Goal: Task Accomplishment & Management: Use online tool/utility

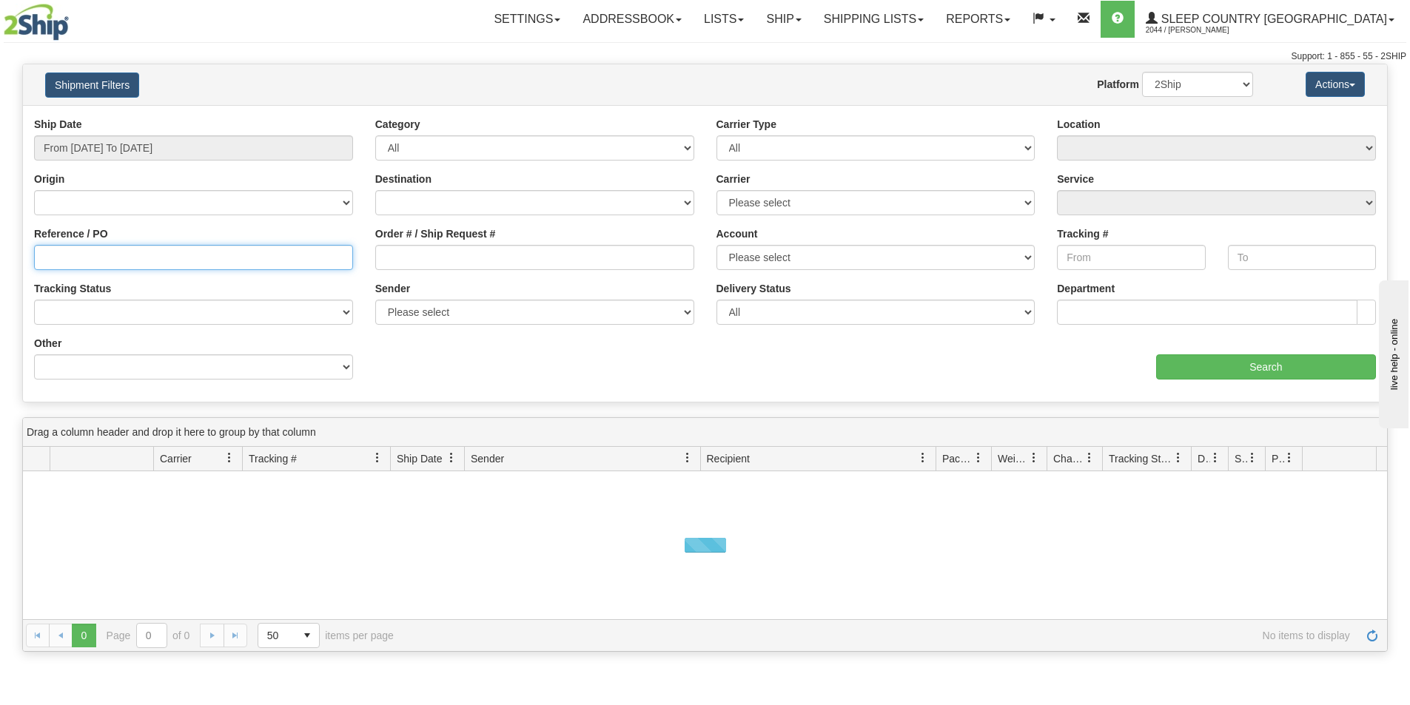
drag, startPoint x: 66, startPoint y: 257, endPoint x: 104, endPoint y: 258, distance: 37.8
click at [66, 257] on input "Reference / PO" at bounding box center [193, 257] width 319 height 25
paste input "9007H818632"
type input "9007H818632"
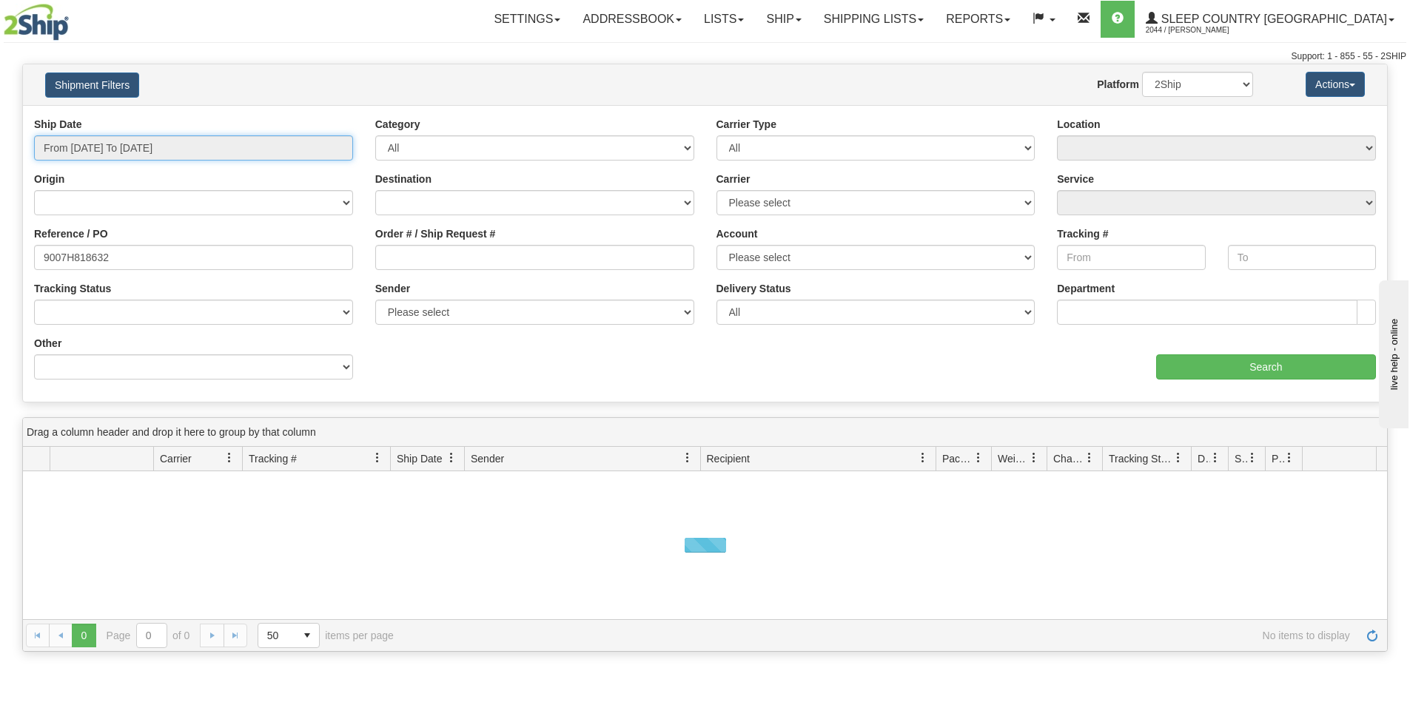
click at [141, 146] on input "From 08/18/2025 To 08/19/2025" at bounding box center [193, 147] width 319 height 25
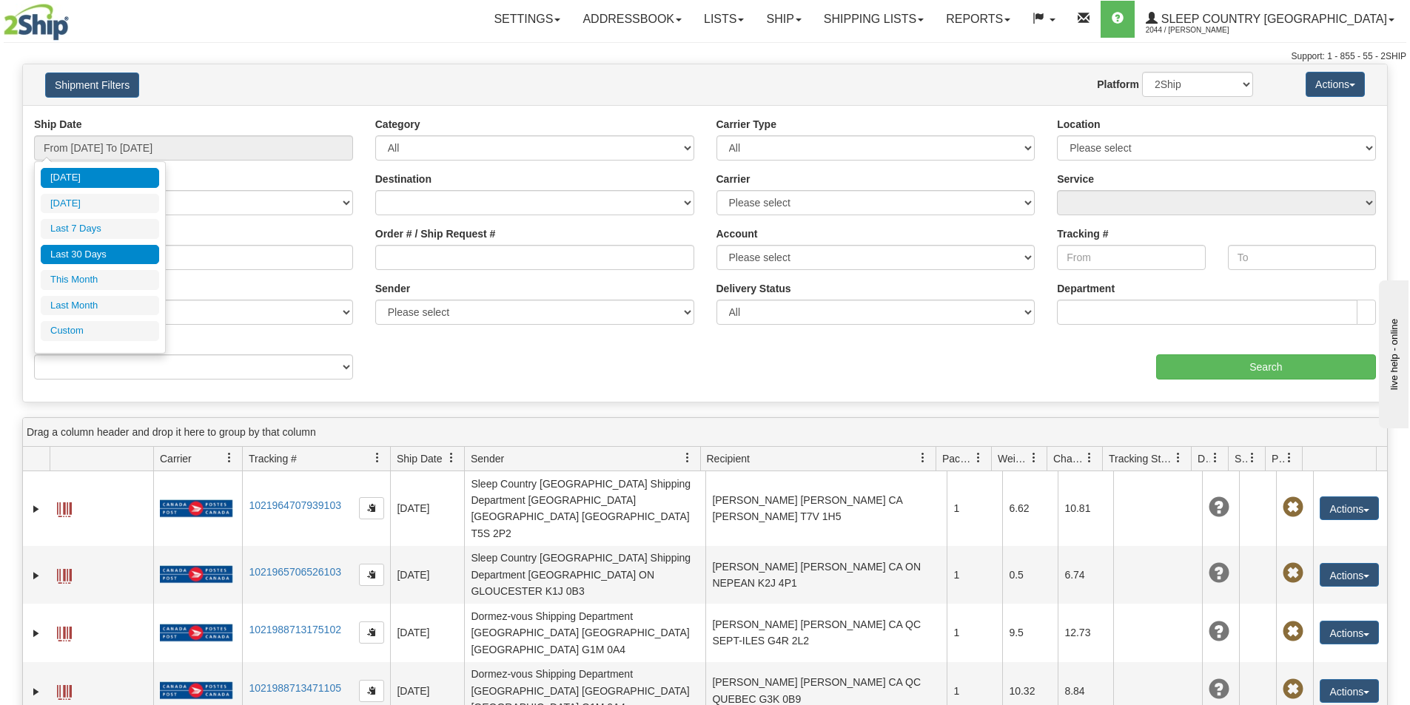
click at [105, 252] on li "Last 30 Days" at bounding box center [100, 255] width 118 height 20
type input "From 07/21/2025 To 08/19/2025"
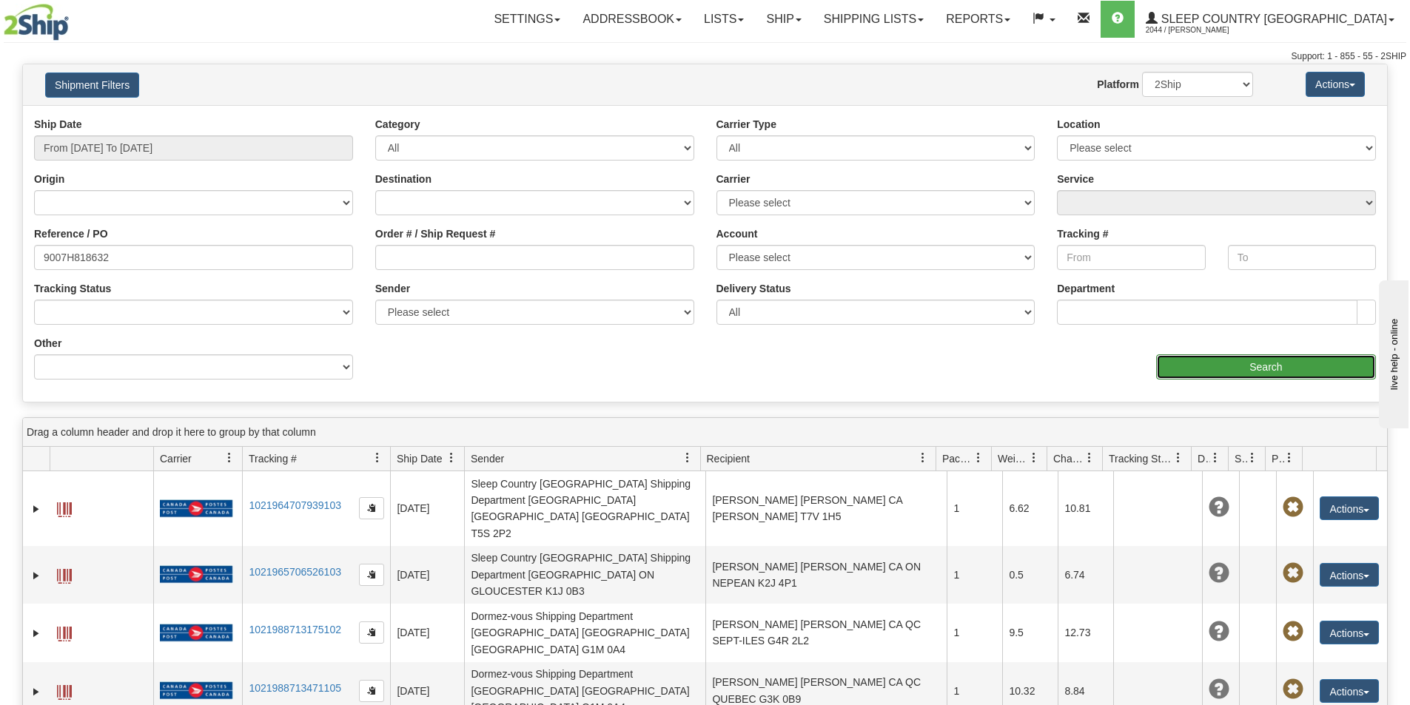
click at [1280, 363] on input "Search" at bounding box center [1266, 367] width 220 height 25
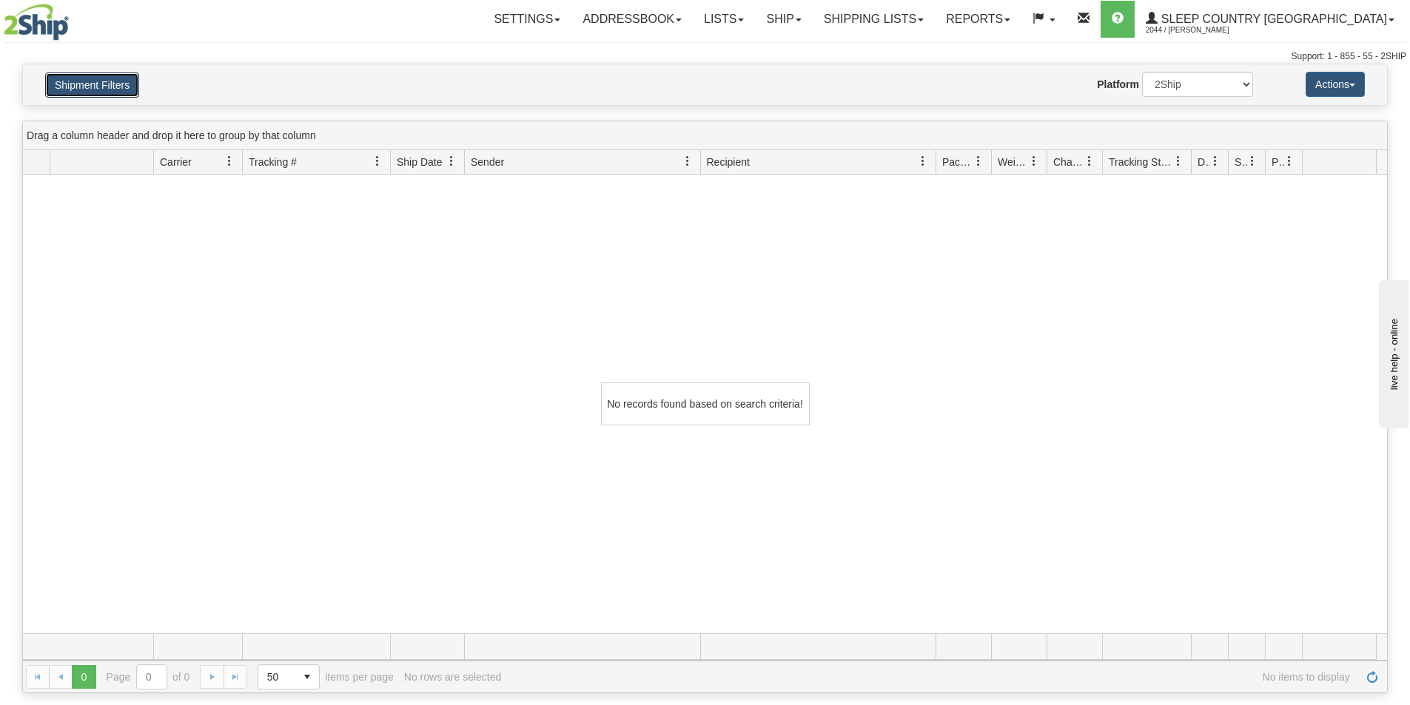
drag, startPoint x: 77, startPoint y: 81, endPoint x: 160, endPoint y: 172, distance: 123.1
click at [77, 81] on button "Shipment Filters" at bounding box center [92, 85] width 94 height 25
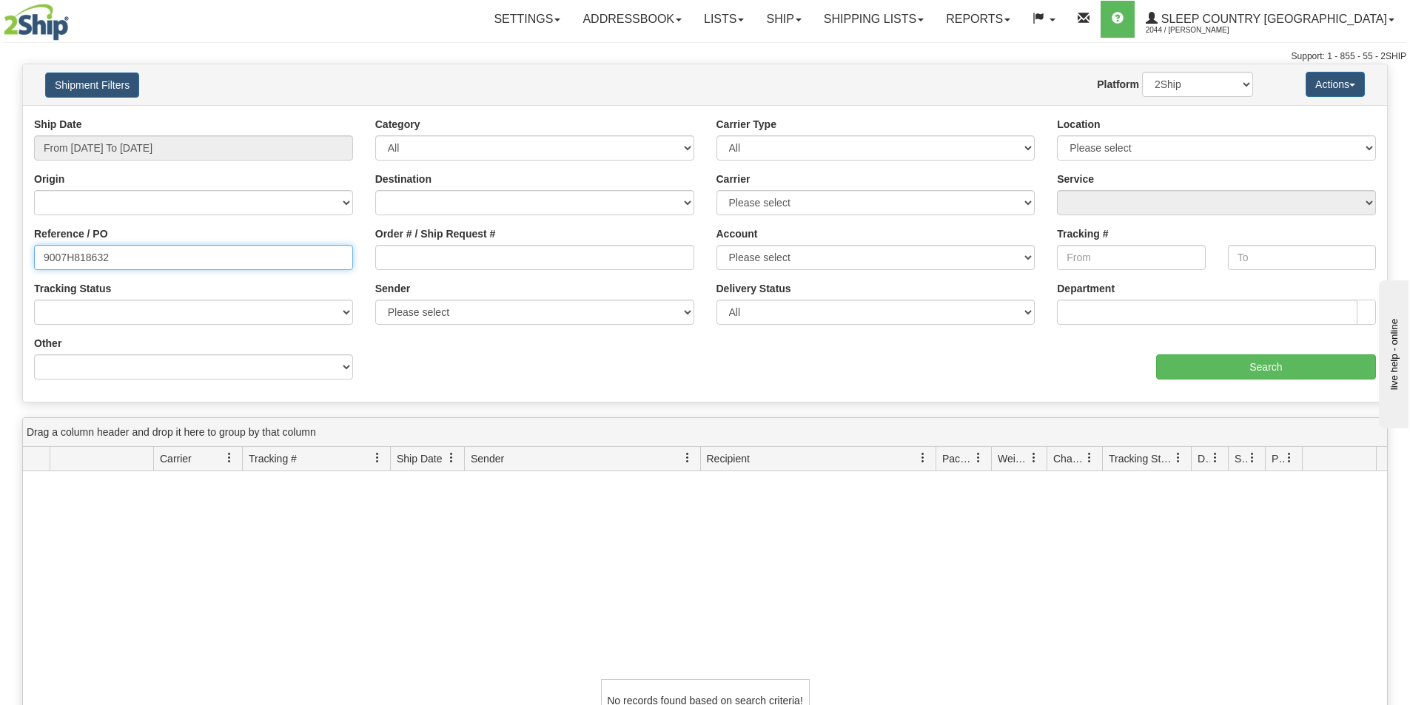
click at [45, 259] on input "9007H818632" at bounding box center [193, 257] width 319 height 25
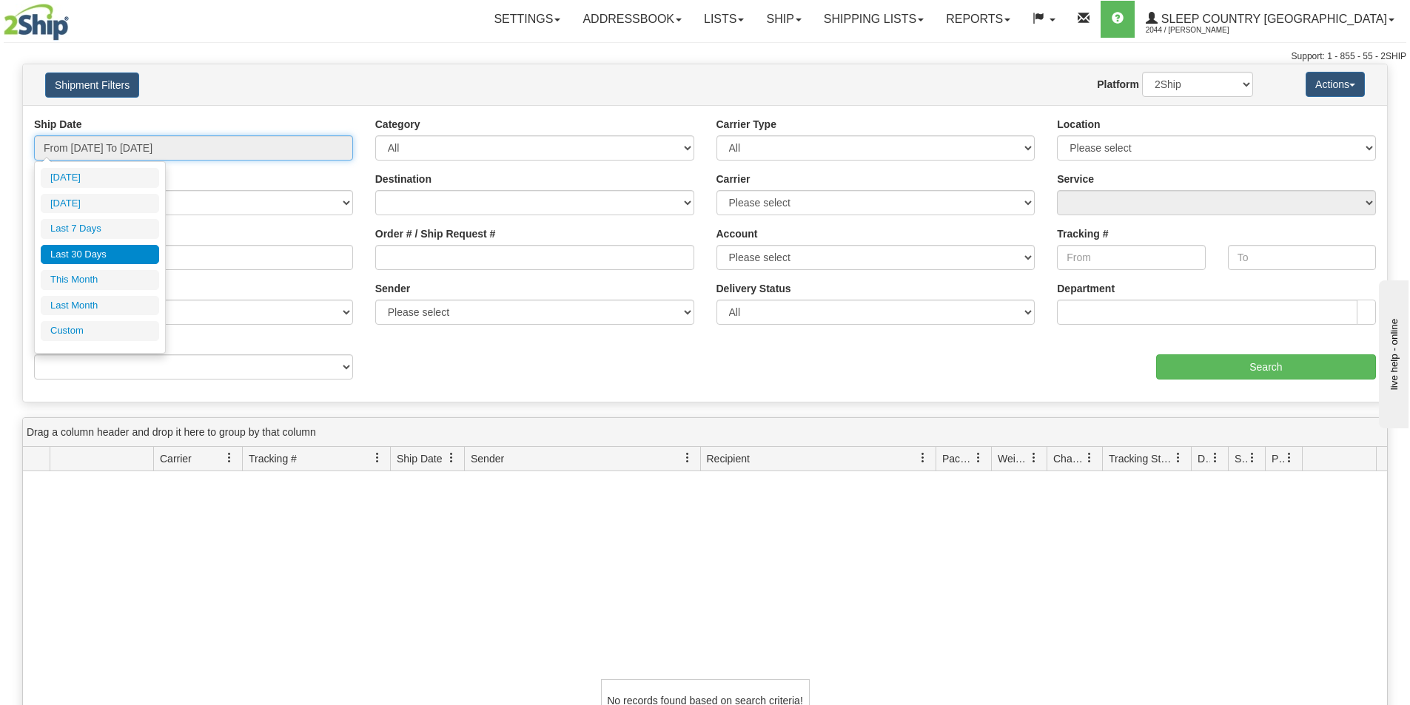
click at [217, 140] on input "From 07/21/2025 To 08/19/2025" at bounding box center [193, 147] width 319 height 25
click at [87, 250] on li "Last 30 Days" at bounding box center [100, 255] width 118 height 20
click at [174, 146] on input "From 07/21/2025 To 08/19/2025" at bounding box center [193, 147] width 319 height 25
type input "07/21/2025"
type input "[DATE]"
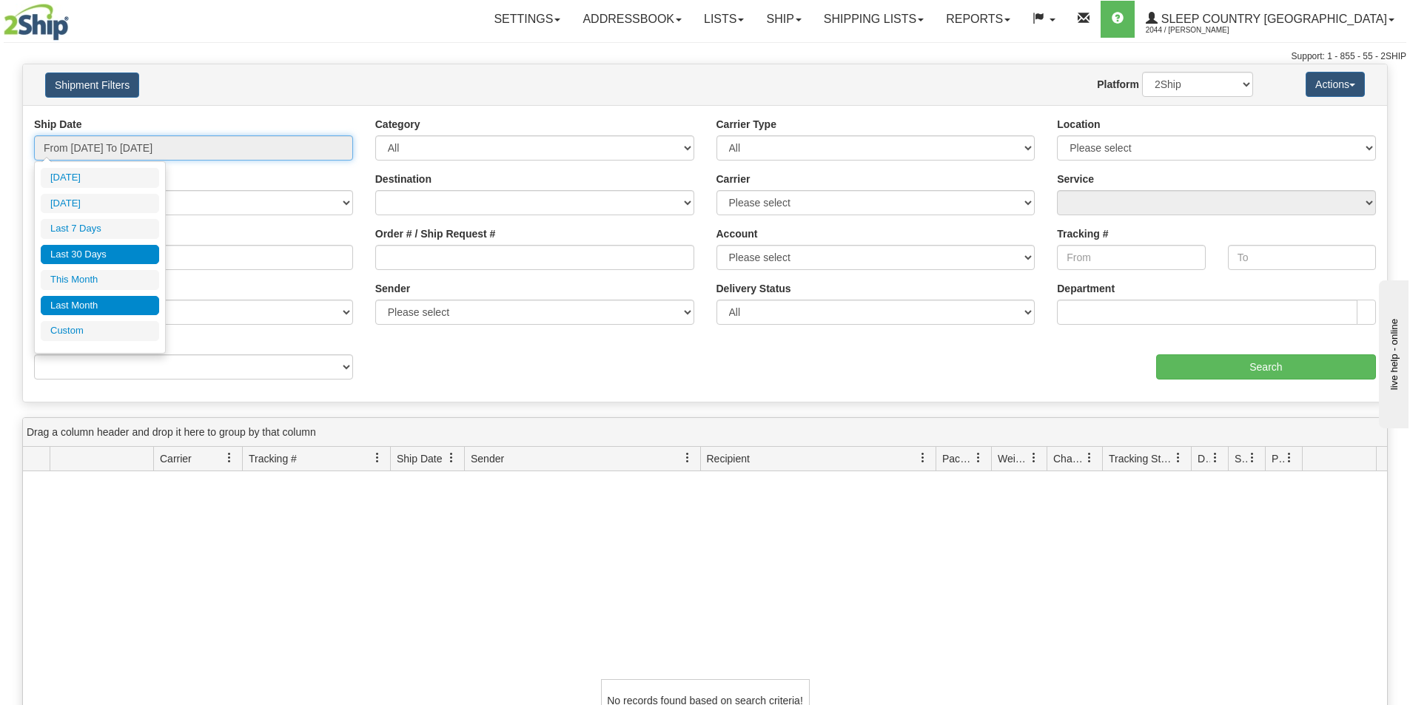
type input "07/01/2025"
type input "07/31/2025"
type input "07/21/2025"
type input "[DATE]"
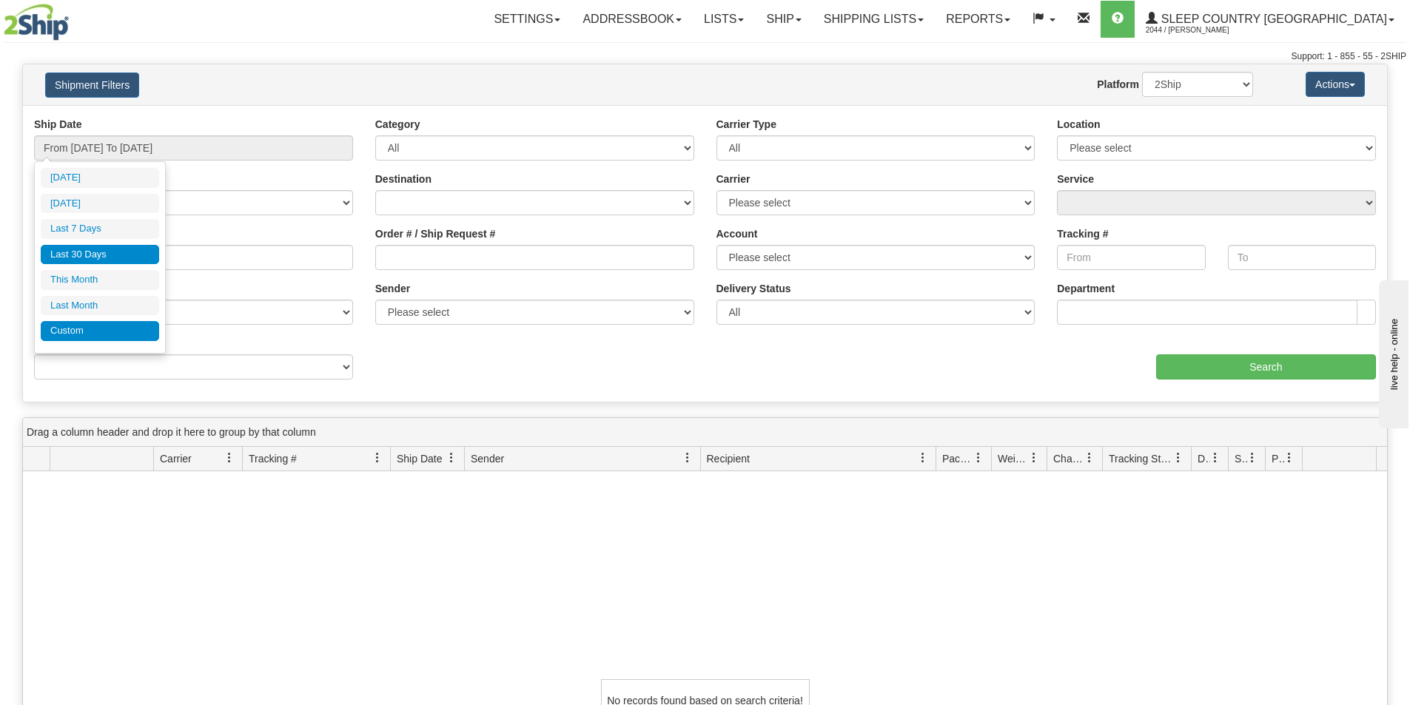
click at [84, 335] on li "Custom" at bounding box center [100, 331] width 118 height 20
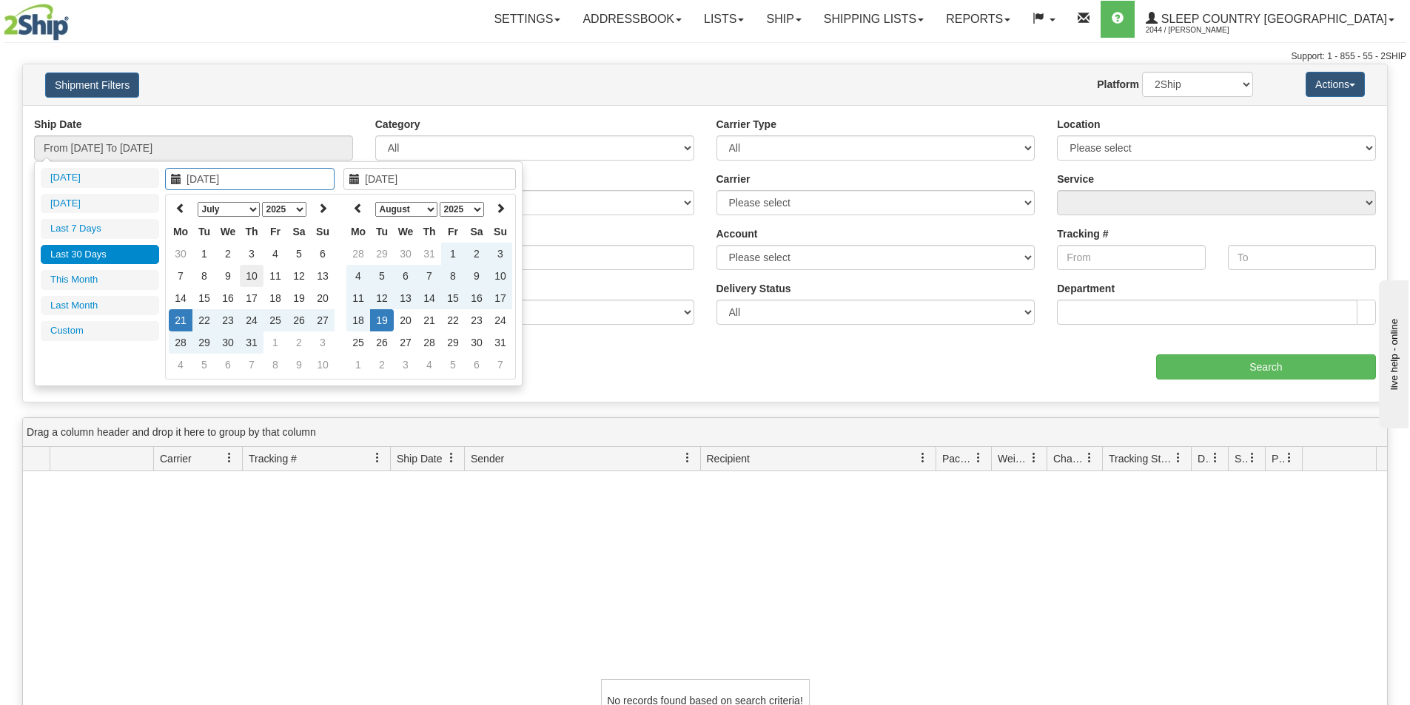
type input "07/01/2025"
type input "07/31/2025"
type input "07/21/2025"
type input "[DATE]"
click at [244, 208] on select "January February March April May June July August September October November De…" at bounding box center [229, 209] width 62 height 15
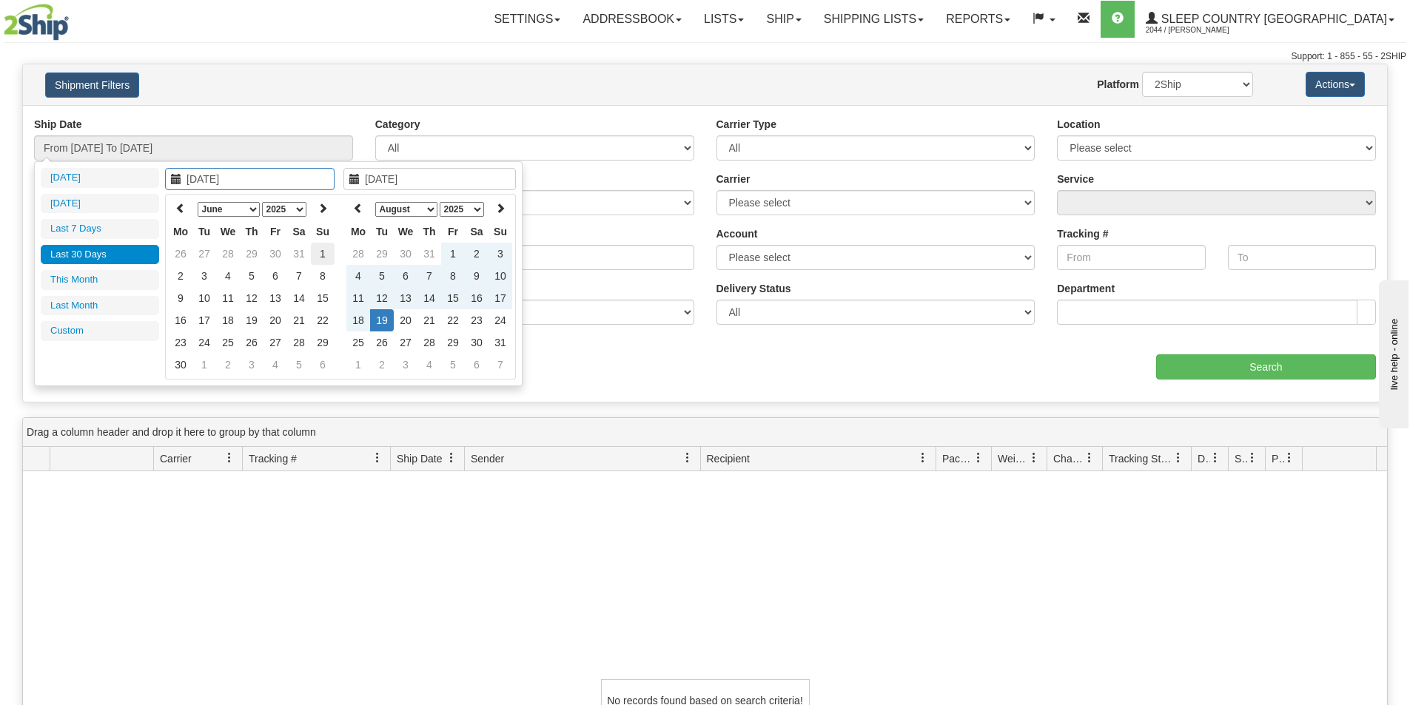
type input "06/01/2025"
click at [320, 252] on td "1" at bounding box center [323, 254] width 24 height 22
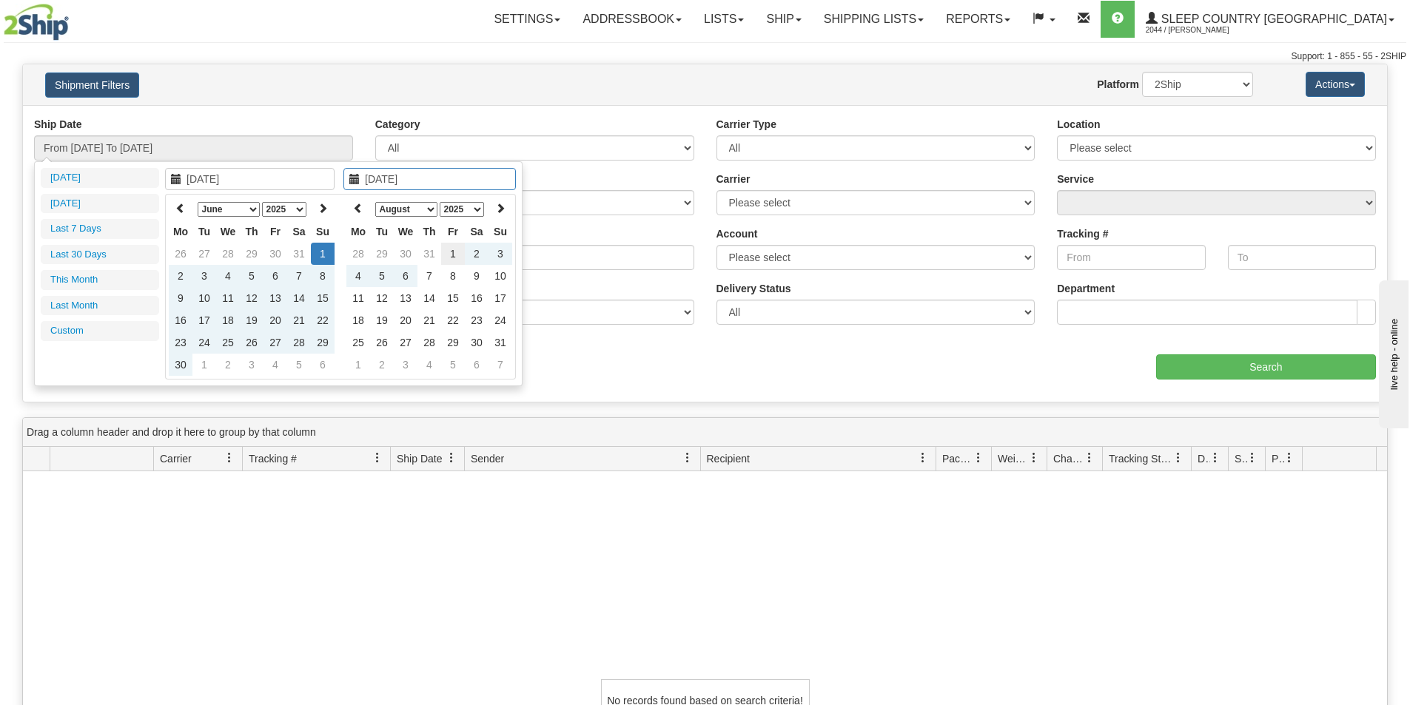
type input "08/01/2025"
click at [454, 250] on td "1" at bounding box center [453, 254] width 24 height 22
type input "From 06/01/2025 To 08/01/2025"
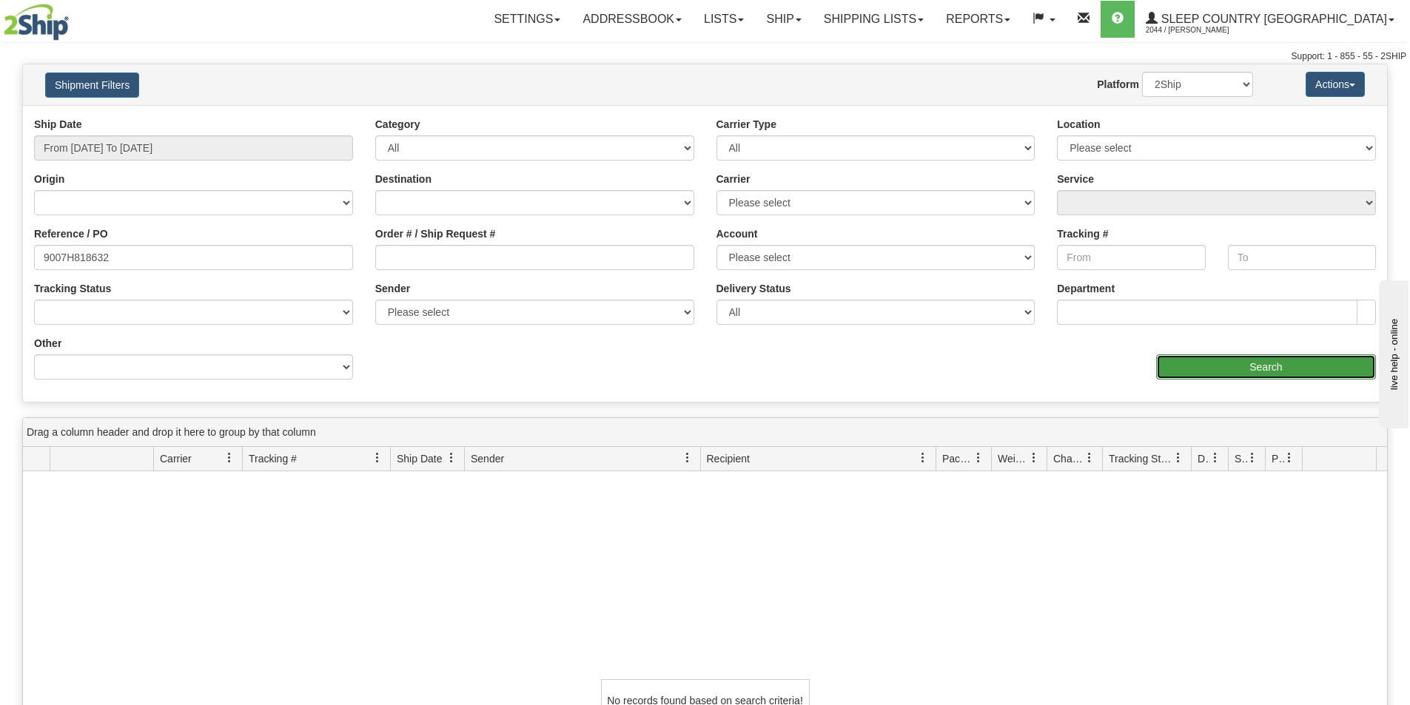
click at [1300, 355] on input "Search" at bounding box center [1266, 367] width 220 height 25
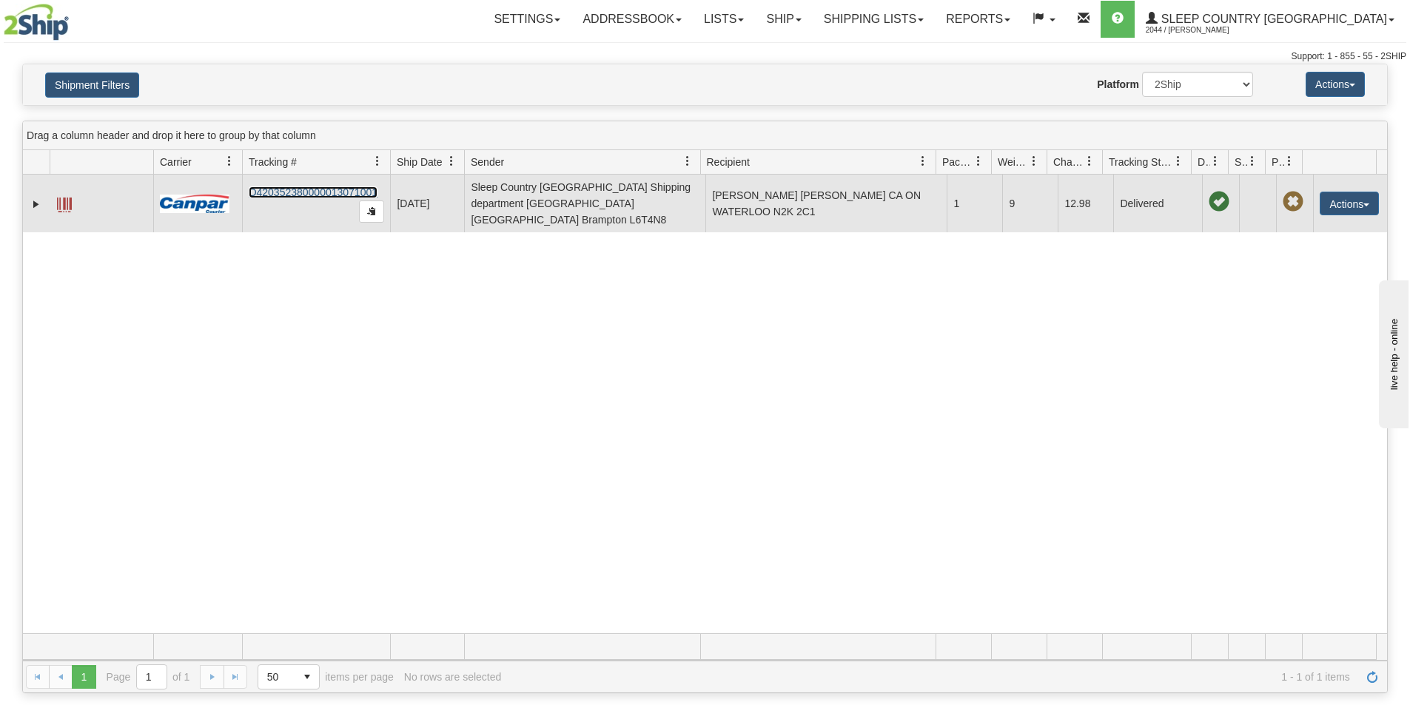
click at [318, 189] on link "D420352380000013071001" at bounding box center [313, 193] width 129 height 12
click at [1346, 198] on button "Actions" at bounding box center [1349, 204] width 59 height 24
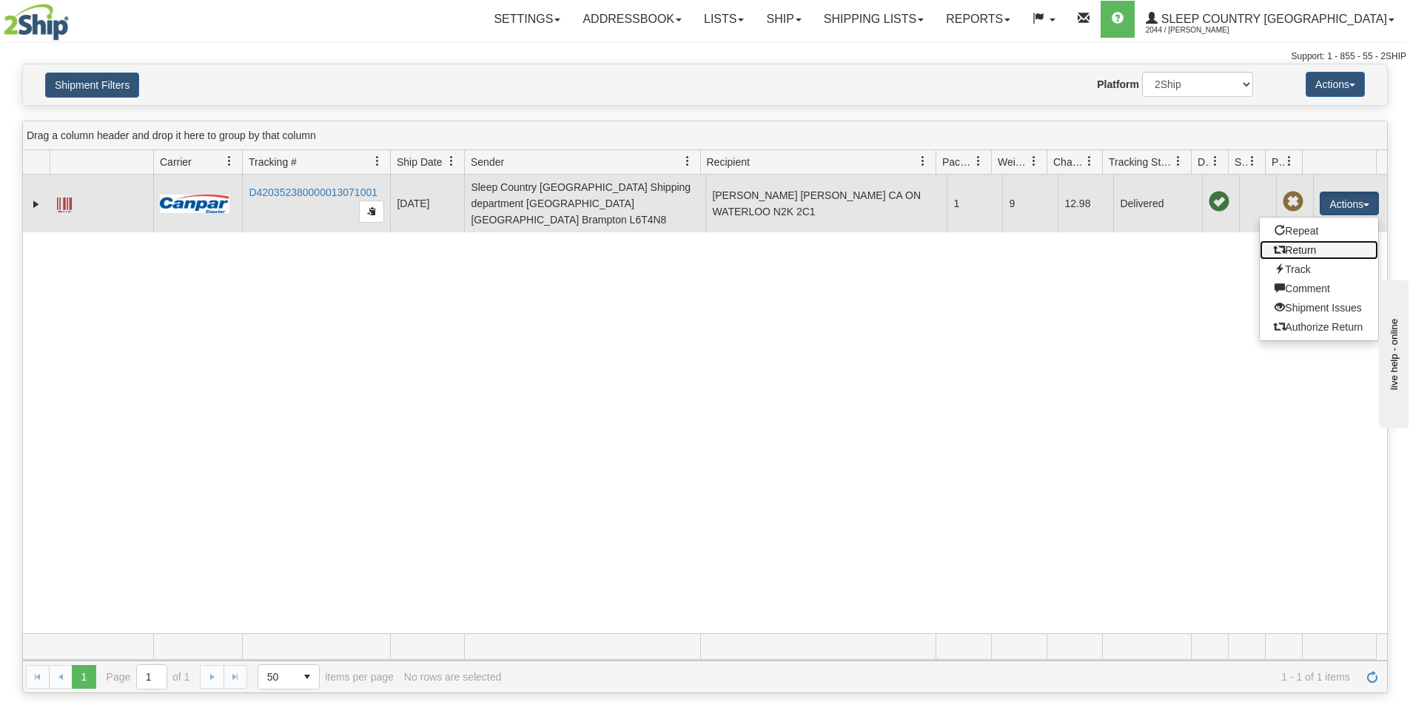
click at [1335, 242] on link "Return" at bounding box center [1319, 250] width 118 height 19
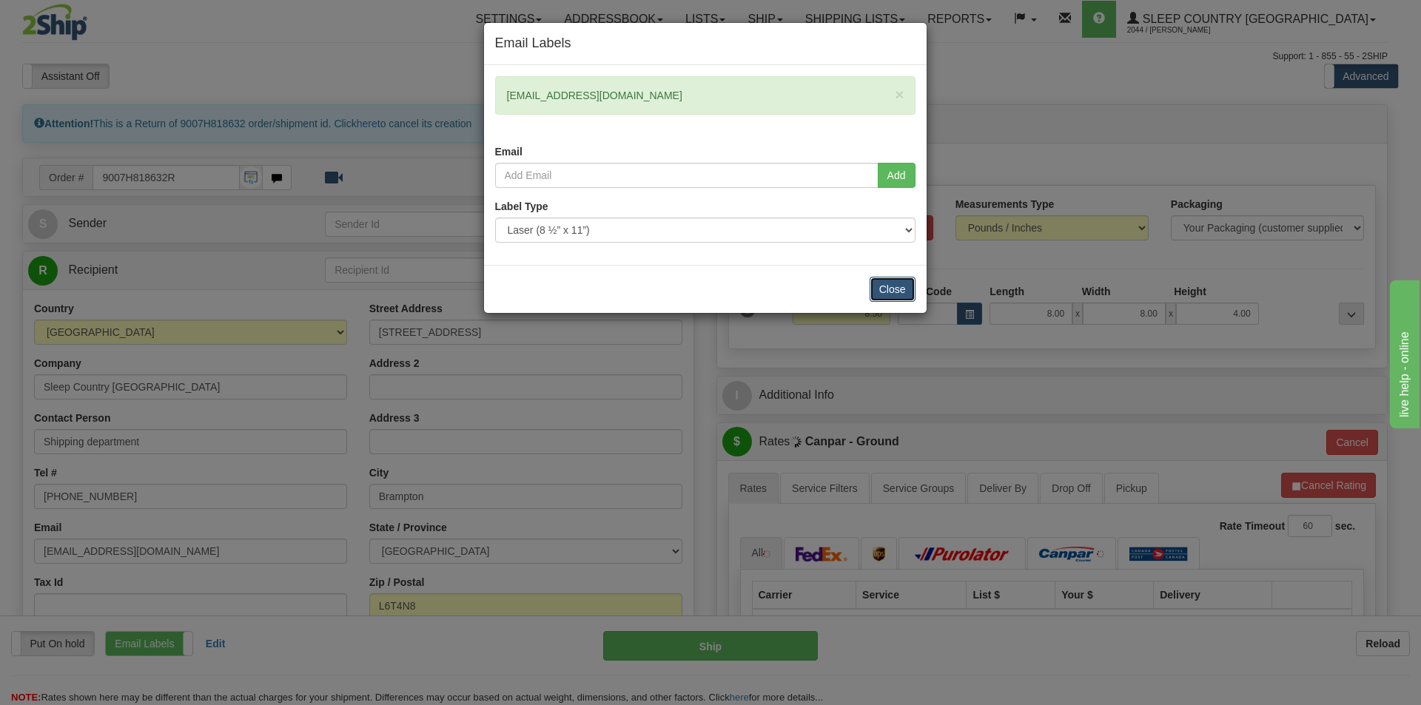
click at [897, 283] on button "Close" at bounding box center [893, 289] width 46 height 25
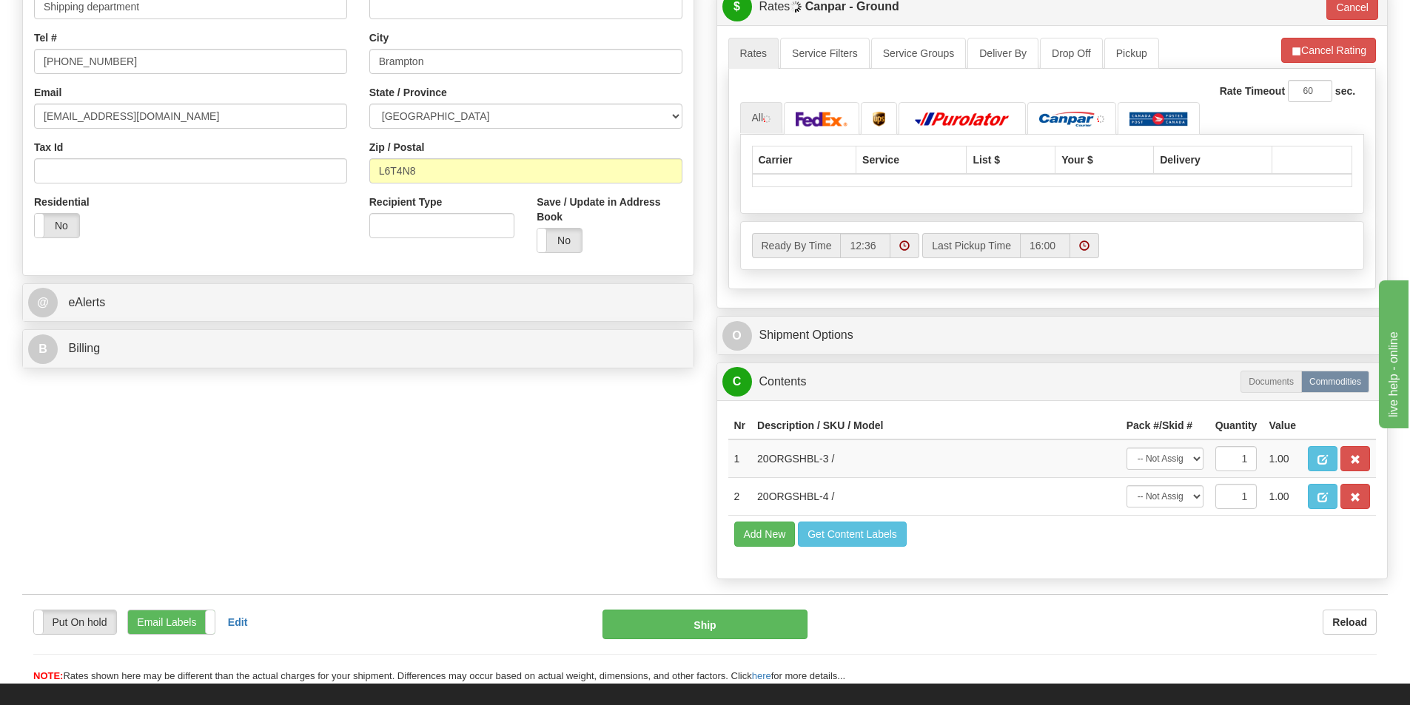
scroll to position [592, 0]
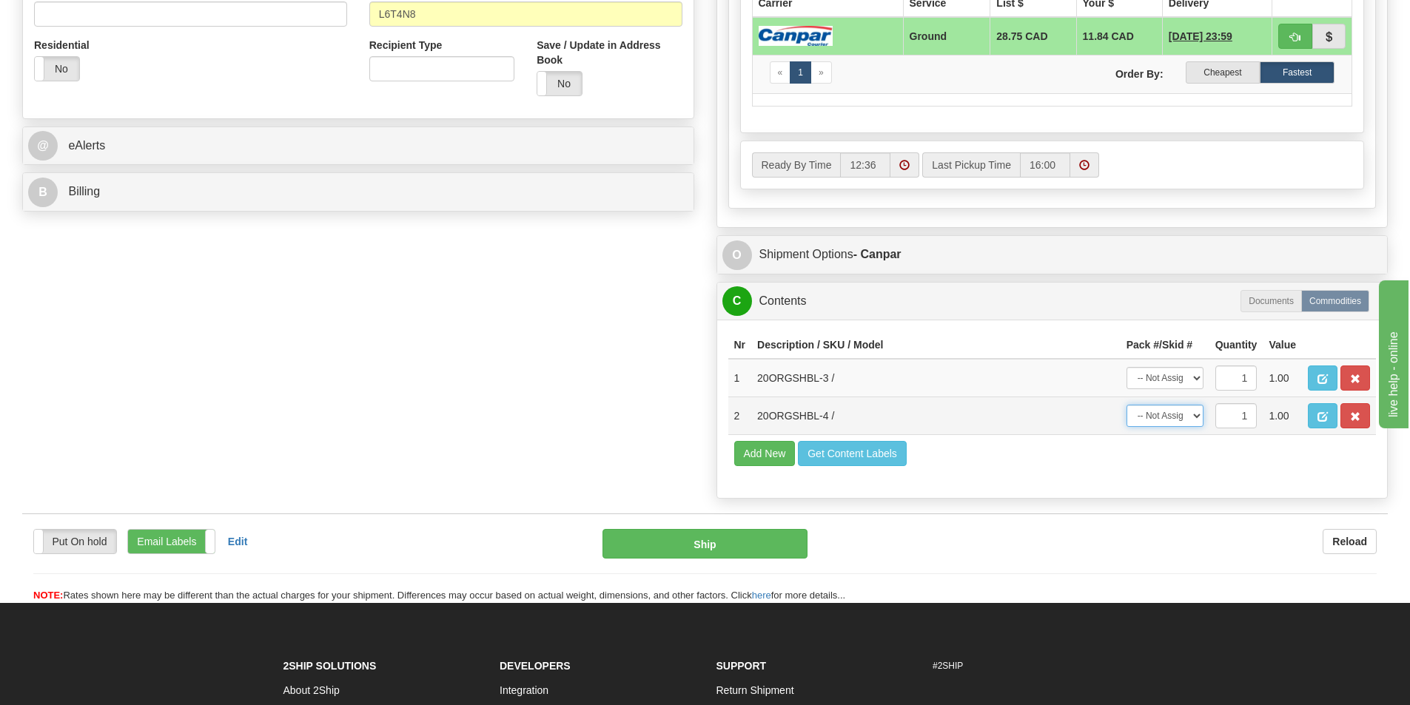
click at [1198, 416] on select "-- Not Assigned -- Package 1" at bounding box center [1164, 416] width 77 height 22
select select "0"
click at [1126, 405] on select "-- Not Assigned -- Package 1" at bounding box center [1164, 416] width 77 height 22
click at [1203, 377] on td "-- Not Assigned -- Package 1" at bounding box center [1165, 378] width 89 height 38
click at [1202, 375] on select "-- Not Assigned -- Package 1" at bounding box center [1164, 378] width 77 height 22
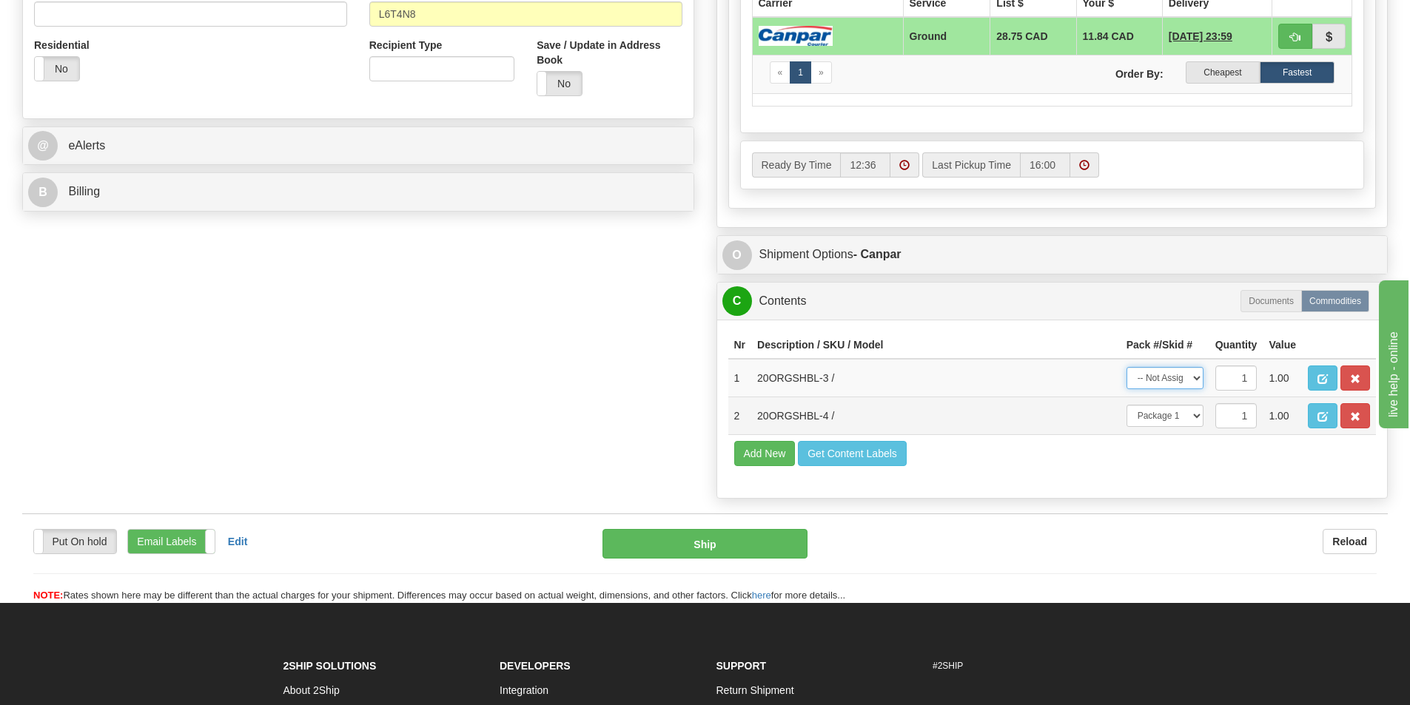
select select "0"
click at [1126, 367] on select "-- Not Assigned -- Package 1" at bounding box center [1164, 378] width 77 height 22
click at [1188, 525] on div "Put On hold Put On hold Print Order Slip Print Order Slip Email Labels Email La…" at bounding box center [705, 559] width 1366 height 90
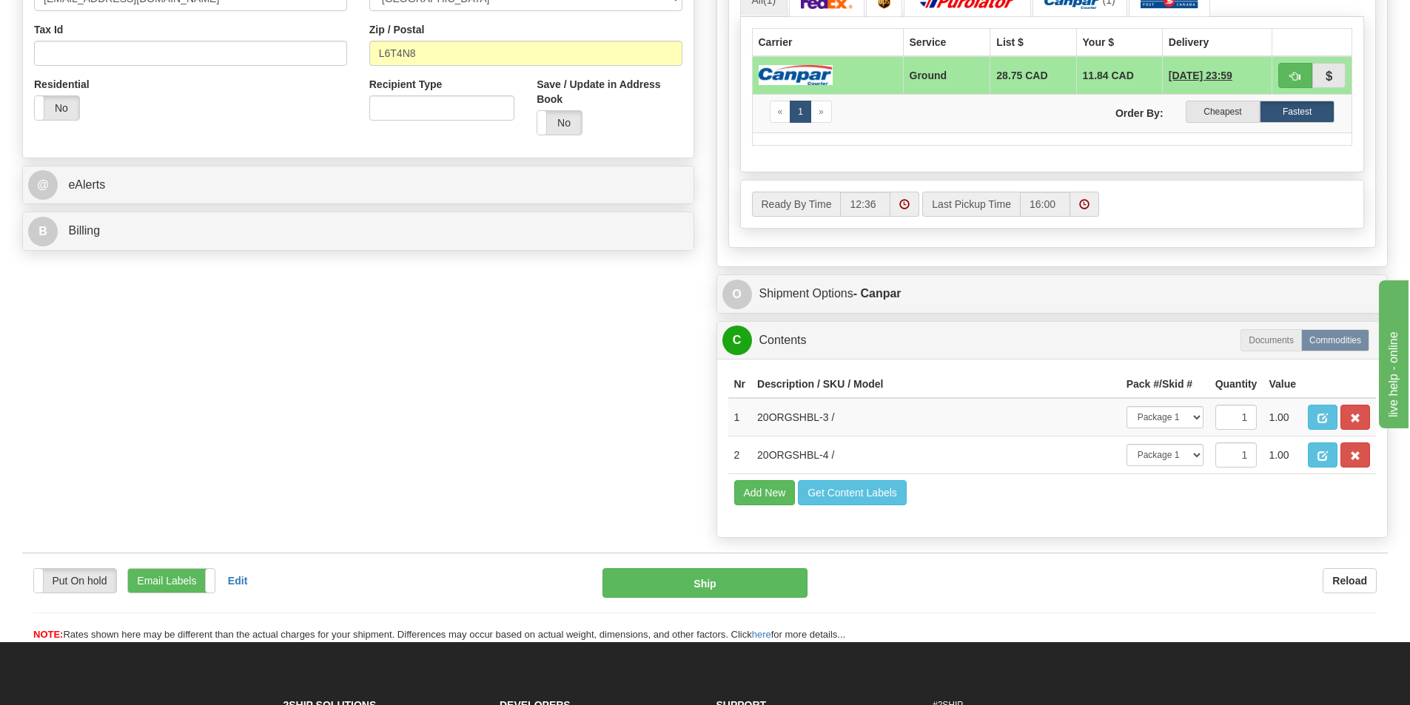
scroll to position [518, 0]
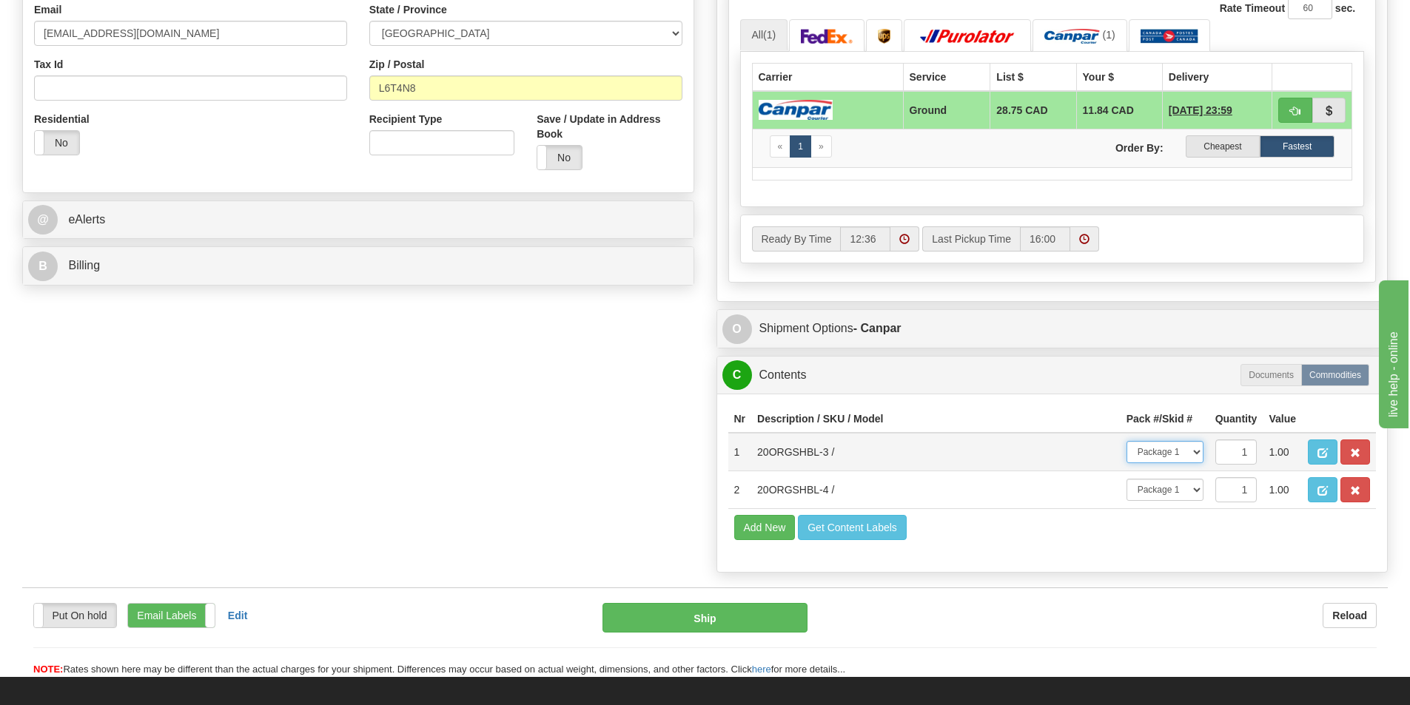
click at [1198, 452] on select "-- Not Assigned -- Package 1" at bounding box center [1164, 452] width 77 height 22
select select
click at [1126, 441] on select "-- Not Assigned -- Package 1" at bounding box center [1164, 452] width 77 height 22
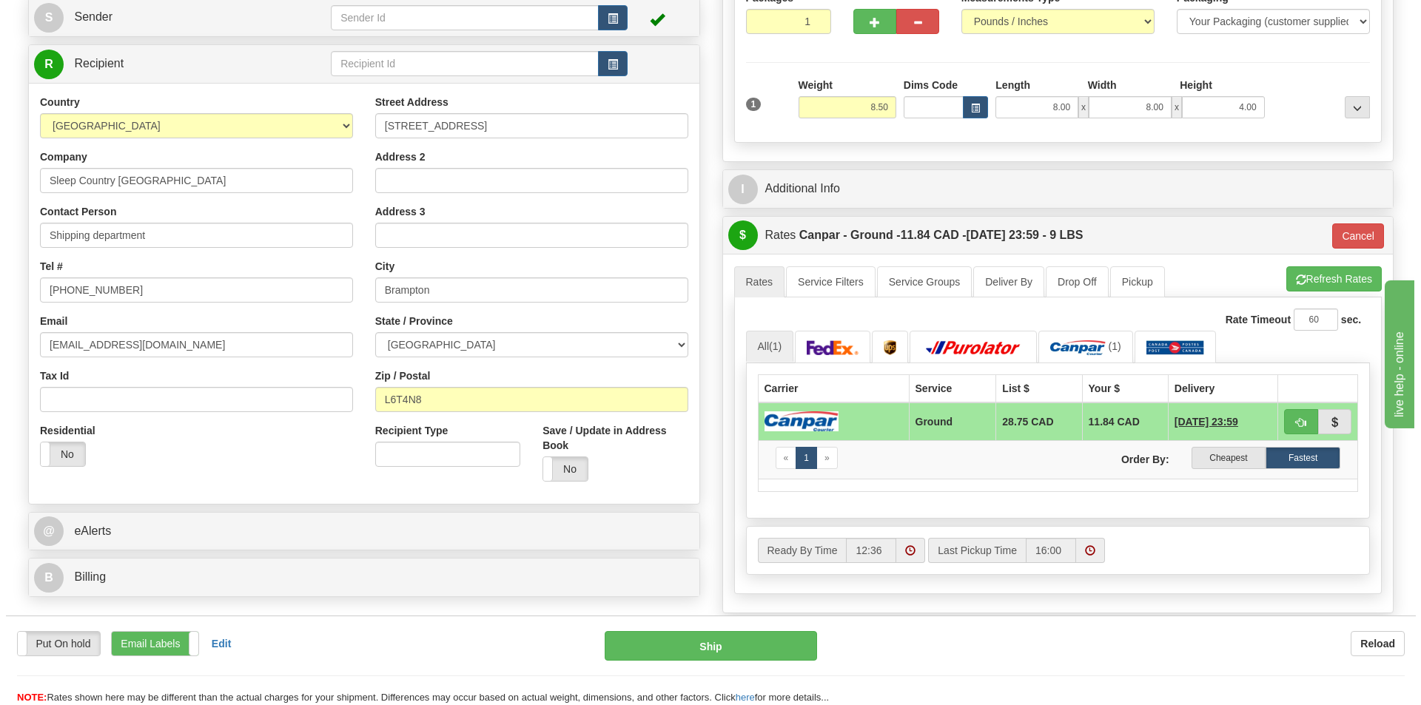
scroll to position [74, 0]
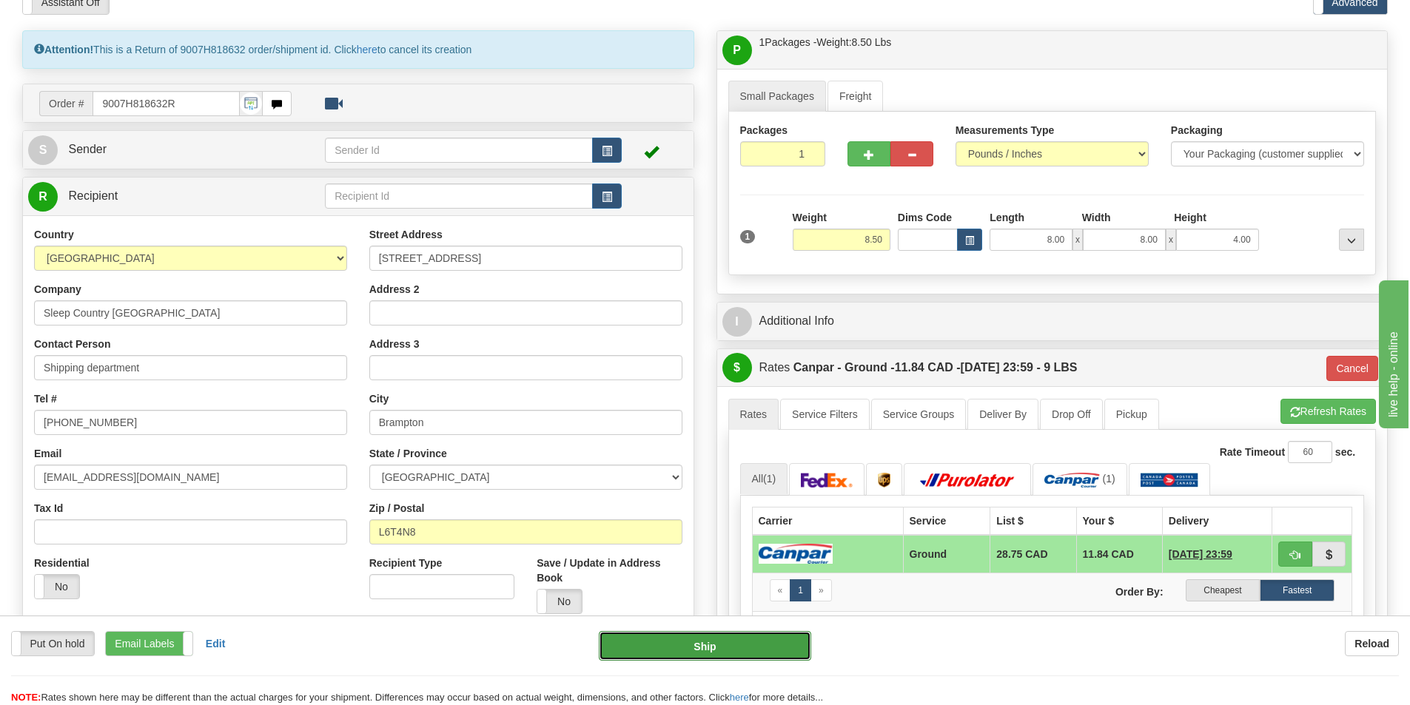
click at [717, 651] on button "Ship" at bounding box center [705, 646] width 212 height 30
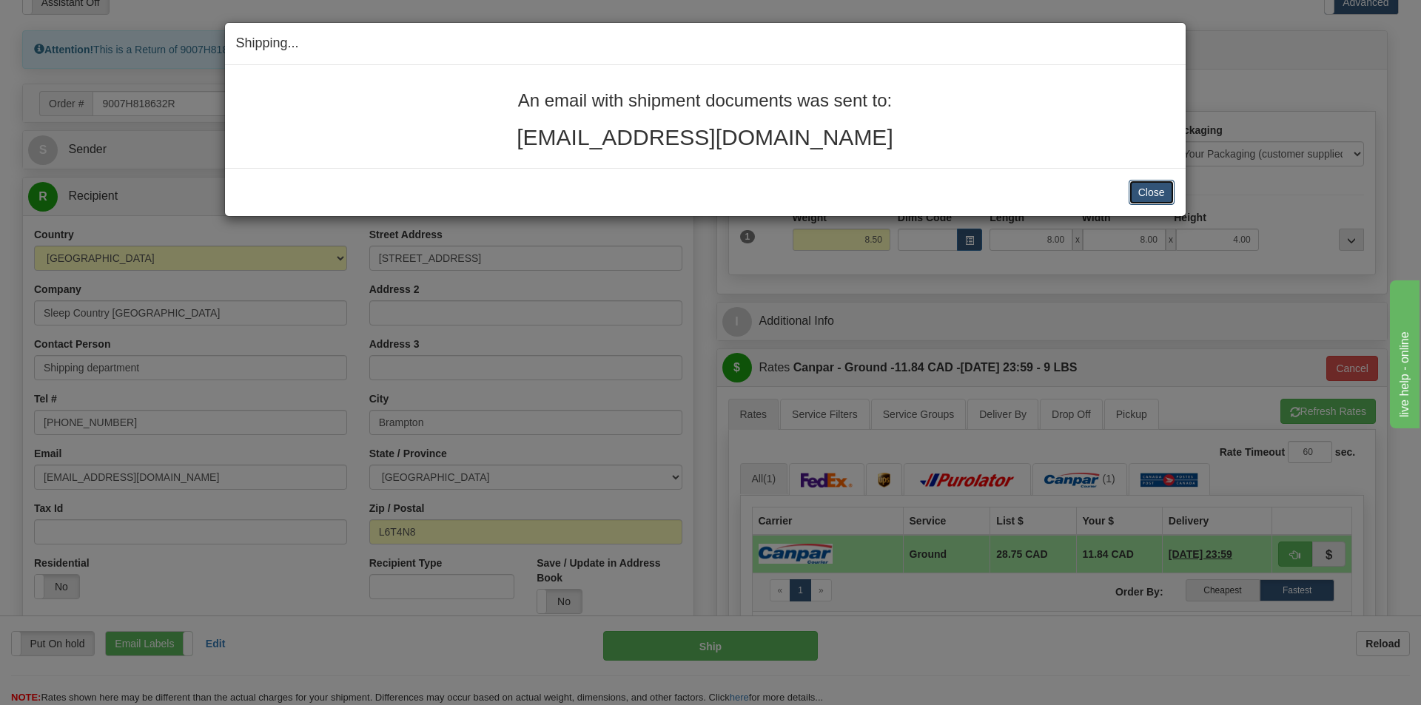
drag, startPoint x: 1152, startPoint y: 191, endPoint x: 1158, endPoint y: 203, distance: 13.2
click at [1152, 191] on button "Close" at bounding box center [1152, 192] width 46 height 25
